Goal: Information Seeking & Learning: Learn about a topic

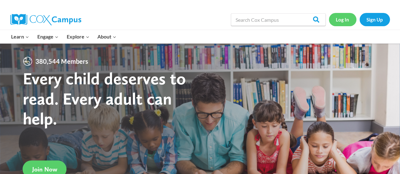
click at [344, 22] on link "Log In" at bounding box center [343, 19] width 28 height 13
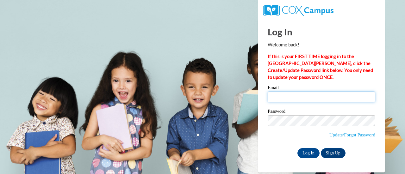
click at [310, 100] on input "Email" at bounding box center [322, 97] width 108 height 11
type input "hbowden@tiger.brenau.edu"
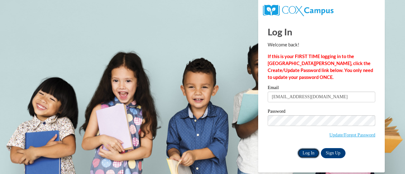
click at [309, 155] on input "Log In" at bounding box center [308, 153] width 22 height 10
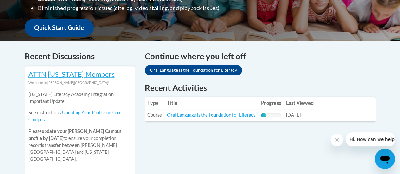
scroll to position [251, 0]
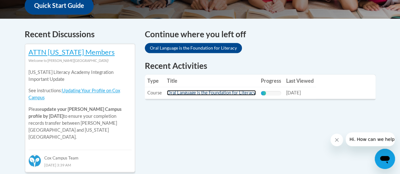
click at [186, 94] on link "Oral Language is the Foundation for Literacy" at bounding box center [211, 92] width 89 height 5
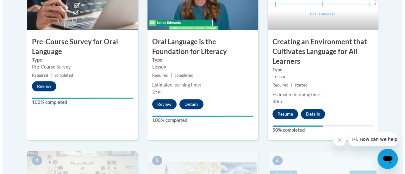
scroll to position [232, 0]
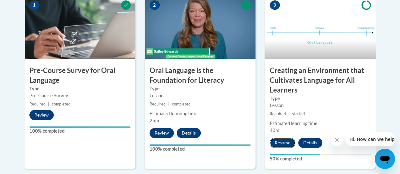
click at [277, 143] on button "Resume" at bounding box center [283, 143] width 26 height 10
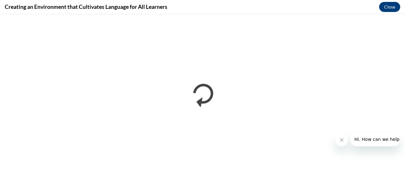
scroll to position [0, 0]
